Goal: Task Accomplishment & Management: Use online tool/utility

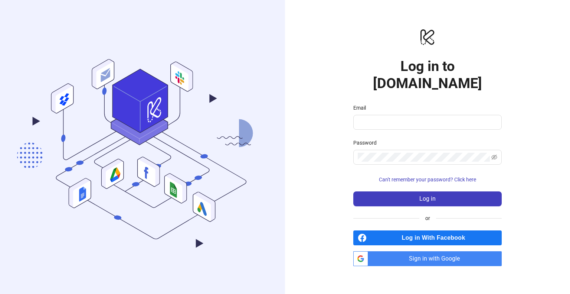
click at [450, 251] on span "Sign in with Google" at bounding box center [436, 258] width 131 height 15
click at [454, 253] on span "Sign in with Google" at bounding box center [436, 258] width 131 height 15
click at [465, 255] on span "Sign in with Google" at bounding box center [436, 258] width 131 height 15
